Goal: Navigation & Orientation: Find specific page/section

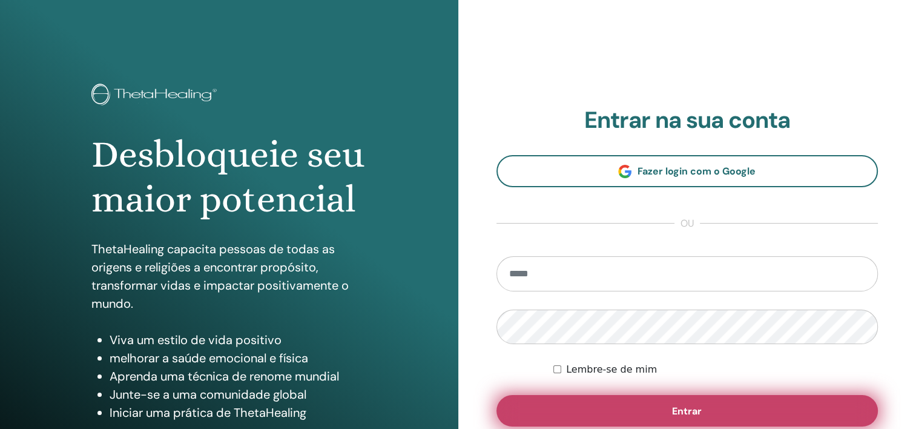
type input "**********"
click at [703, 411] on button "Entrar" at bounding box center [687, 410] width 382 height 31
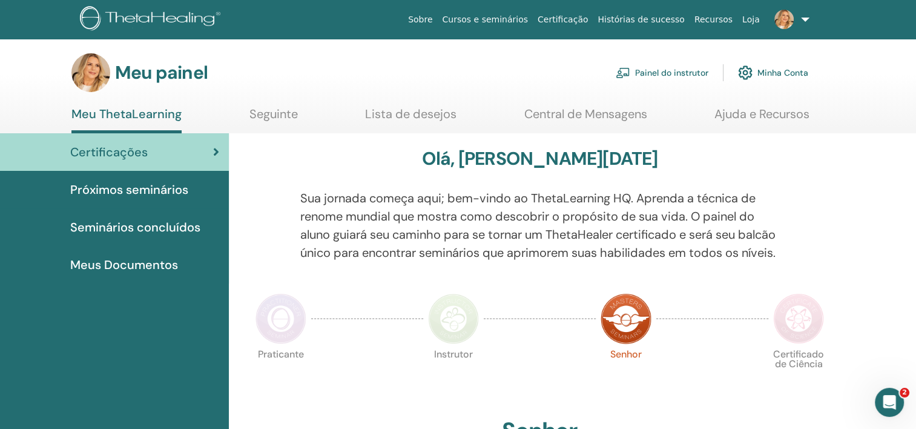
click at [635, 74] on font "Painel do instrutor" at bounding box center [671, 72] width 73 height 11
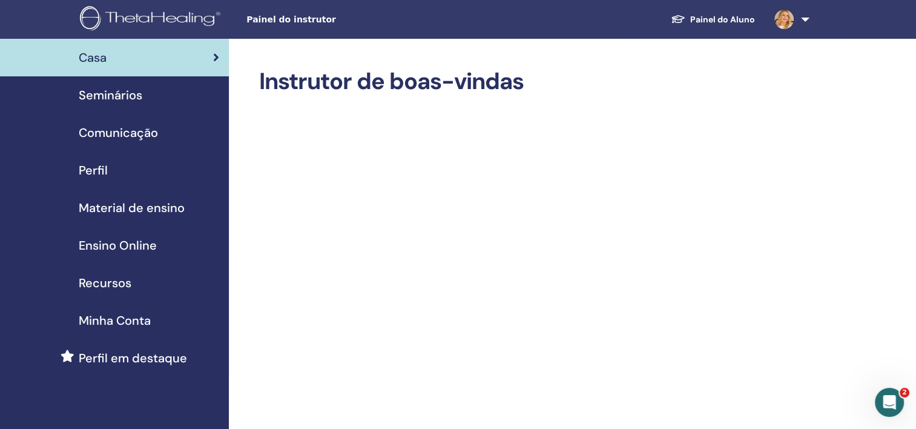
click at [735, 21] on font "Painel do Aluno" at bounding box center [722, 19] width 65 height 11
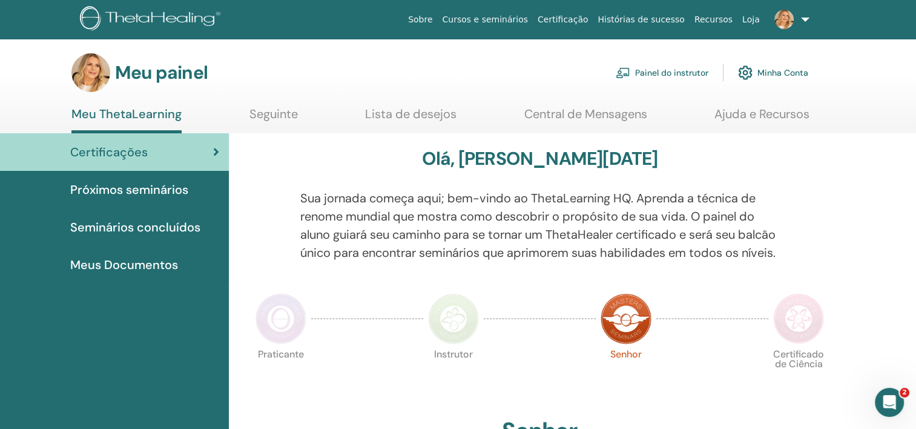
click at [126, 232] on span "Seminários concluídos" at bounding box center [135, 227] width 130 height 18
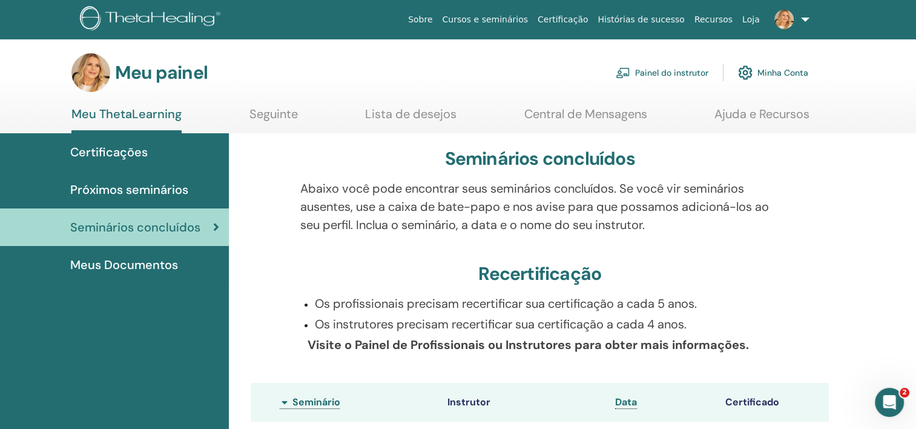
click at [137, 155] on span "Certificações" at bounding box center [108, 152] width 77 height 18
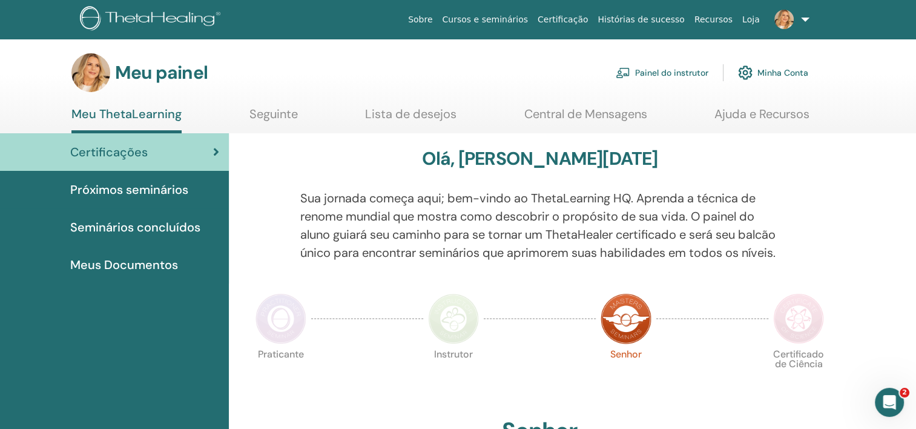
click at [163, 197] on span "Próximos seminários" at bounding box center [129, 189] width 118 height 18
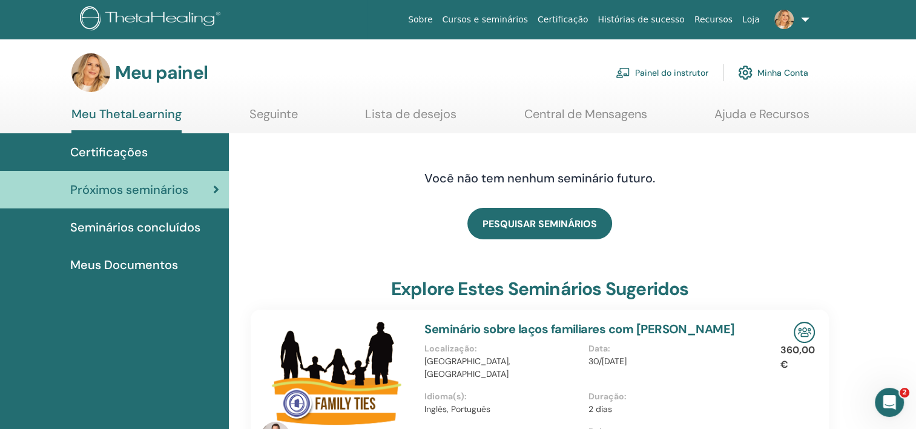
click at [158, 231] on span "Seminários concluídos" at bounding box center [135, 227] width 130 height 18
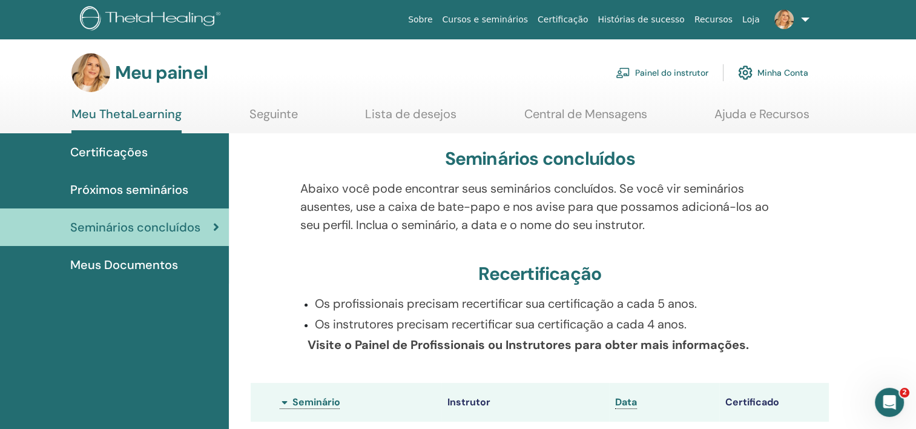
click at [168, 265] on span "Meus Documentos" at bounding box center [124, 264] width 108 height 18
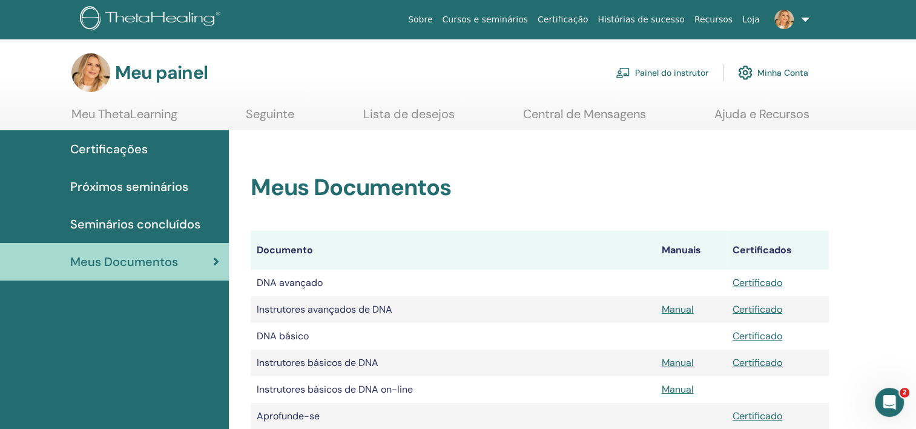
click at [276, 117] on link "Seguinte" at bounding box center [270, 119] width 48 height 24
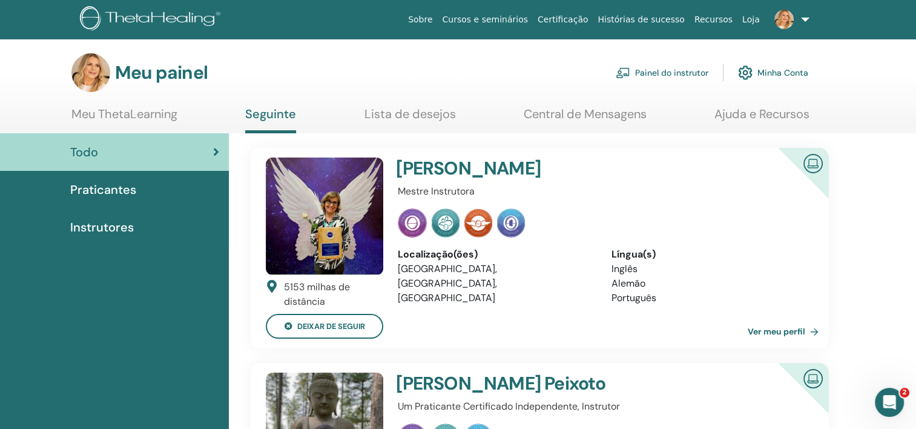
click at [805, 24] on link at bounding box center [789, 19] width 50 height 39
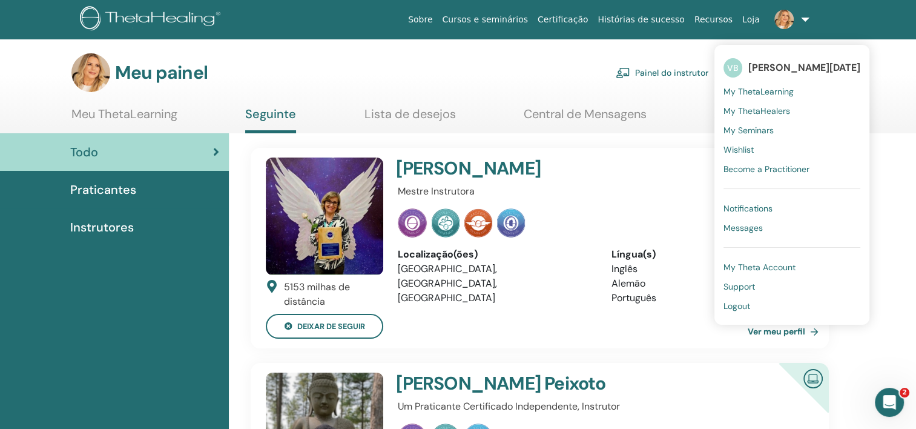
click at [735, 304] on span "Logout" at bounding box center [736, 305] width 27 height 11
